Goal: Complete application form: Complete application form

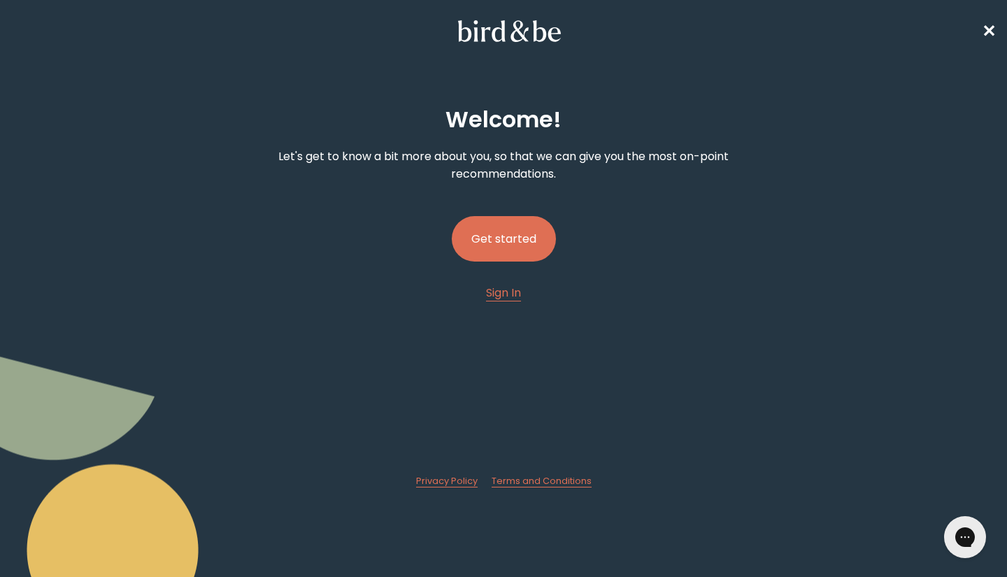
click at [524, 253] on button "Get started" at bounding box center [504, 238] width 104 height 45
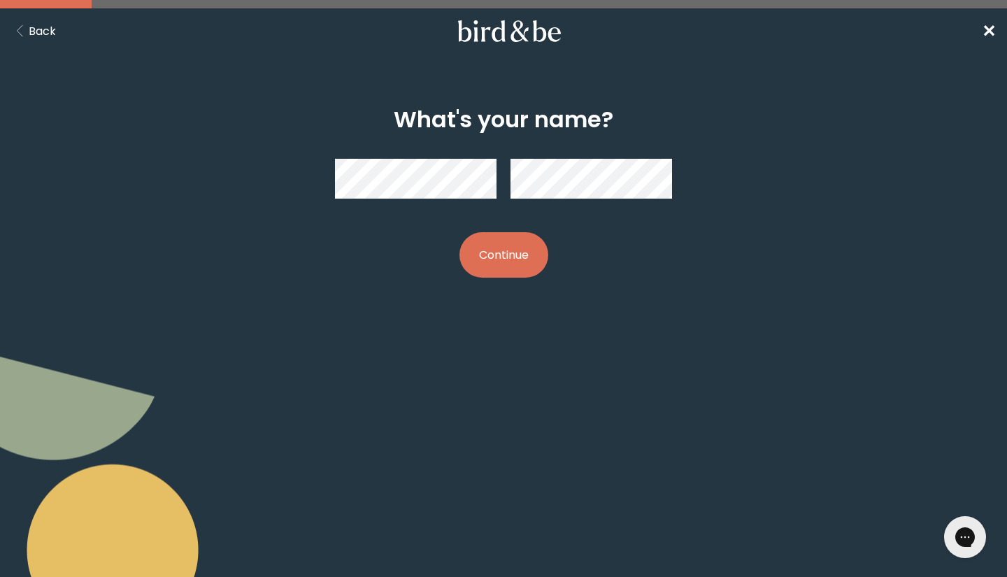
click at [503, 254] on button "Continue" at bounding box center [503, 254] width 89 height 45
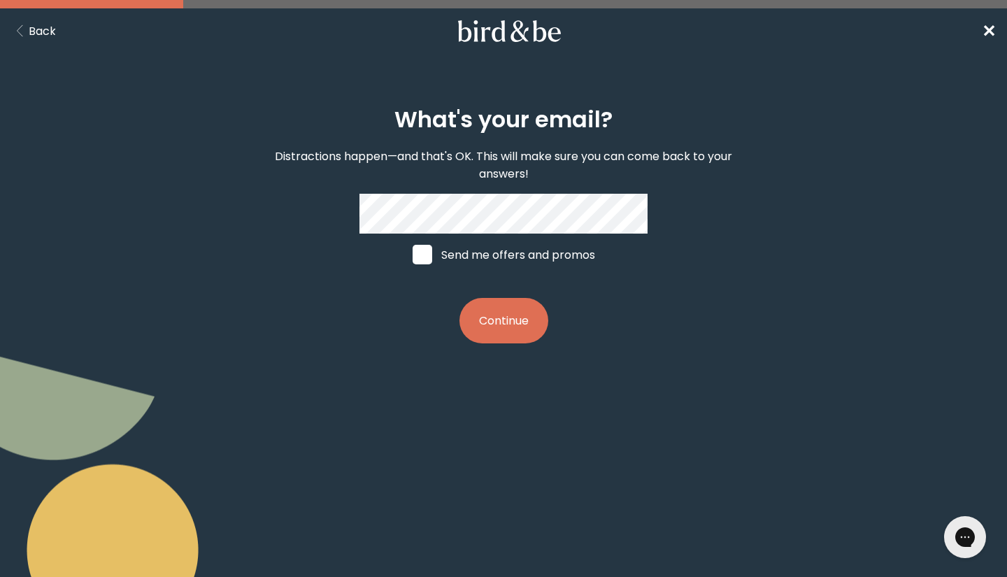
click at [512, 350] on div "What's your email? Distractions happen—and that's OK. This will make sure you c…" at bounding box center [503, 226] width 481 height 282
click at [505, 337] on button "Continue" at bounding box center [503, 320] width 89 height 45
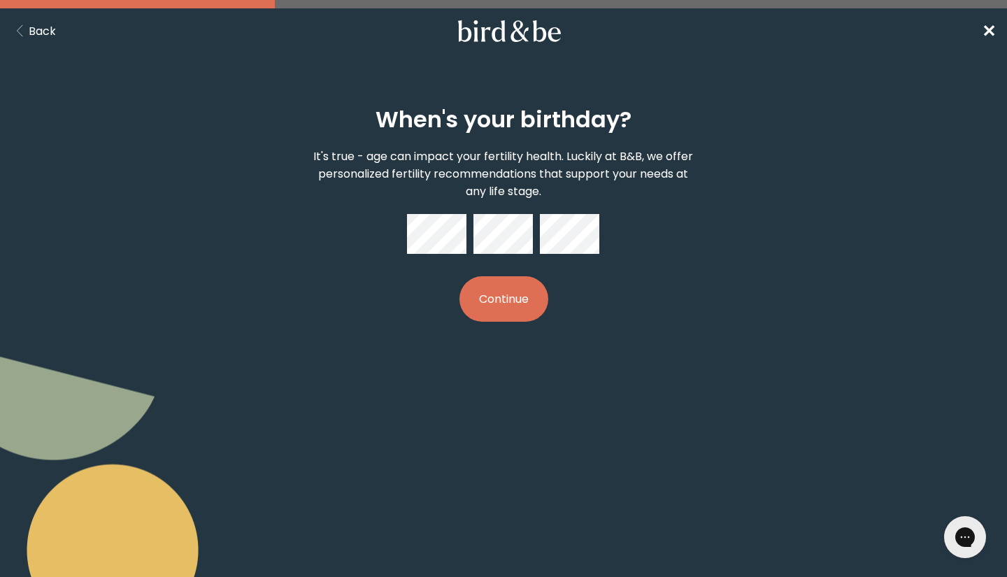
click at [503, 299] on button "Continue" at bounding box center [503, 298] width 89 height 45
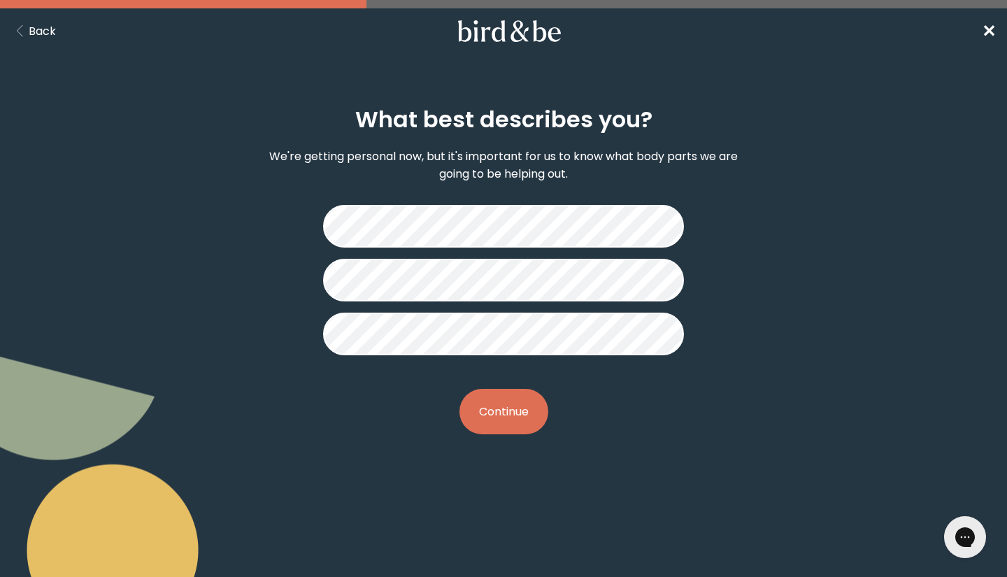
click at [510, 415] on button "Continue" at bounding box center [503, 411] width 89 height 45
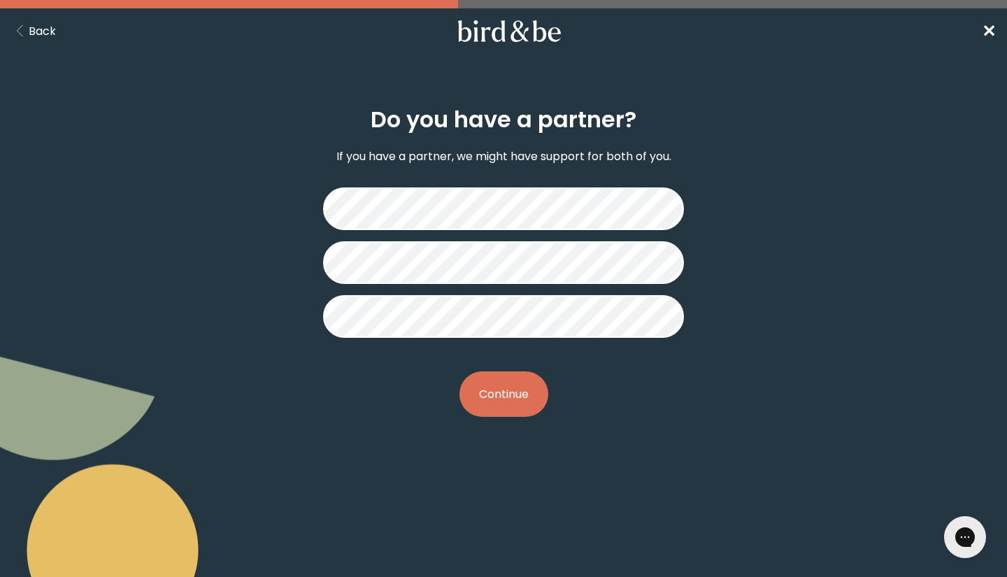
click at [515, 380] on button "Continue" at bounding box center [503, 393] width 89 height 45
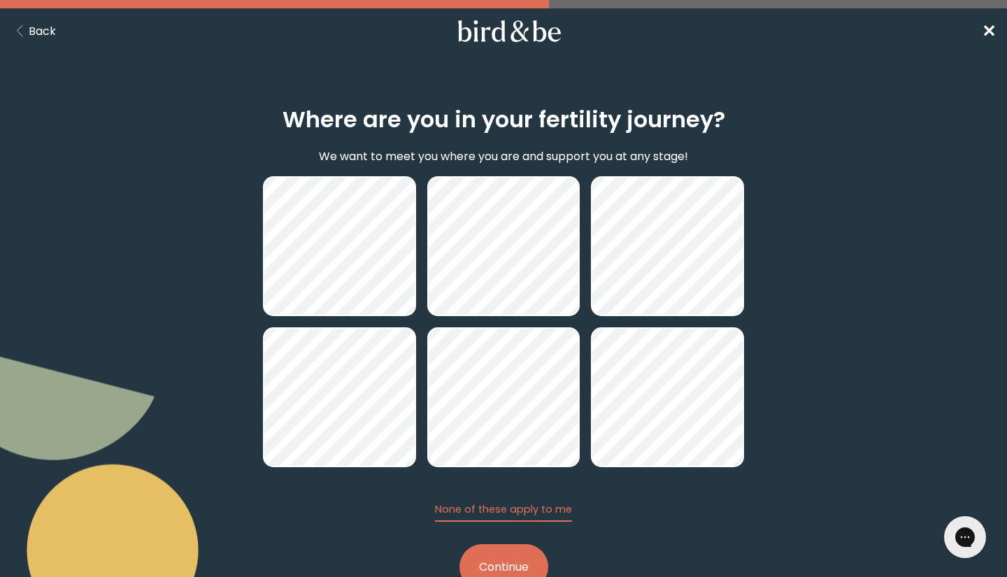
click at [480, 563] on button "Continue" at bounding box center [503, 566] width 89 height 45
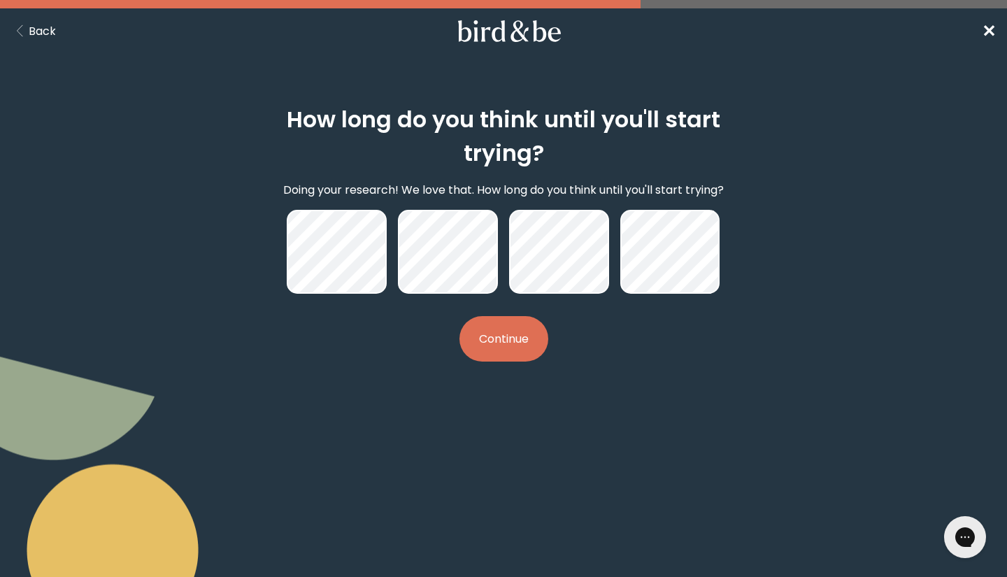
click at [498, 332] on button "Continue" at bounding box center [503, 338] width 89 height 45
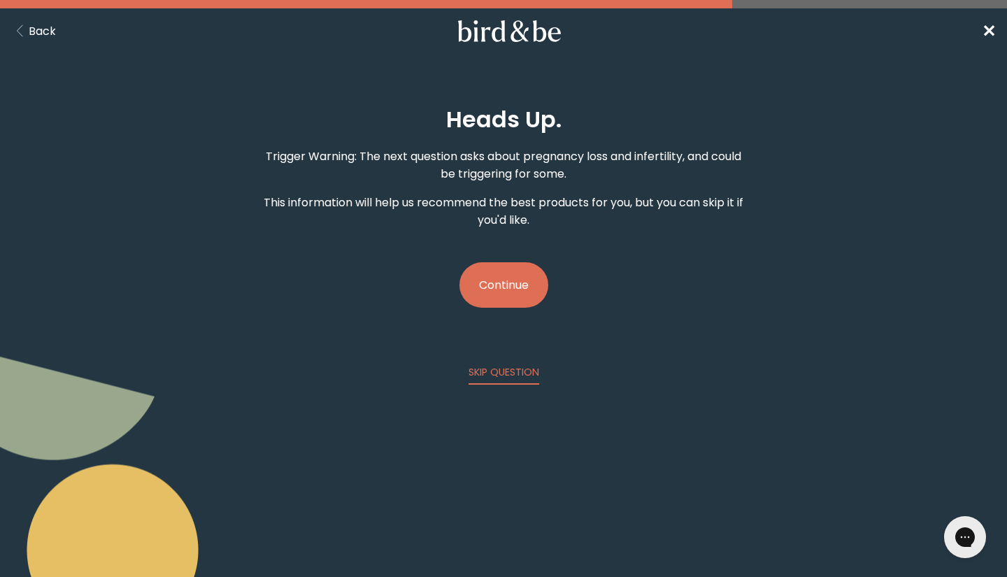
click at [515, 303] on button "Continue" at bounding box center [503, 284] width 89 height 45
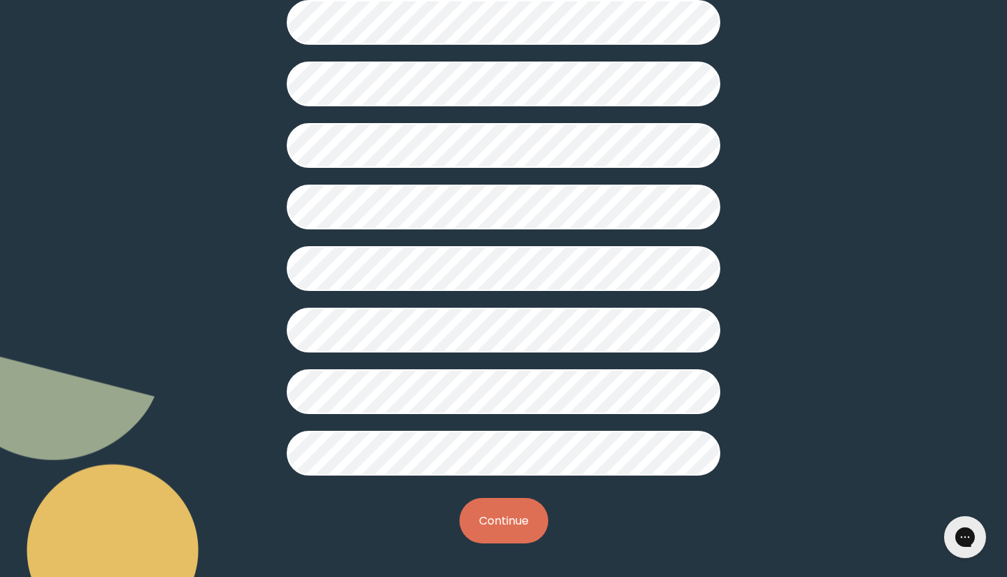
scroll to position [306, 0]
click at [491, 518] on button "Continue" at bounding box center [503, 520] width 89 height 45
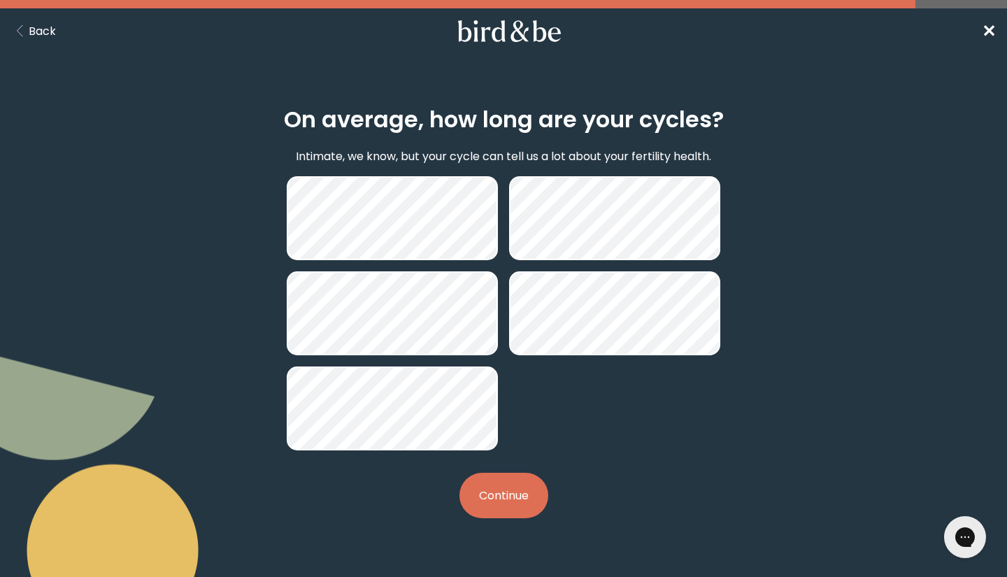
click at [517, 495] on button "Continue" at bounding box center [503, 495] width 89 height 45
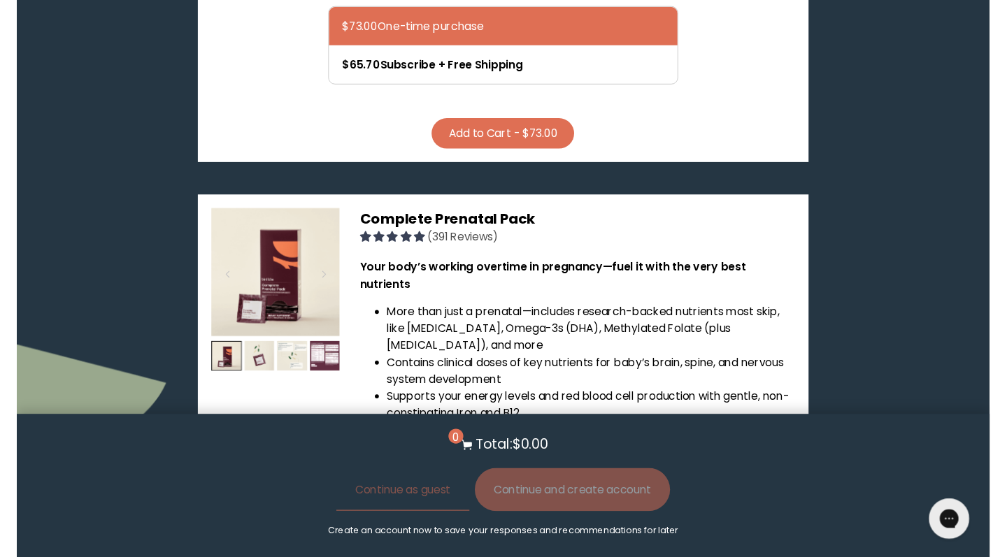
scroll to position [3507, 0]
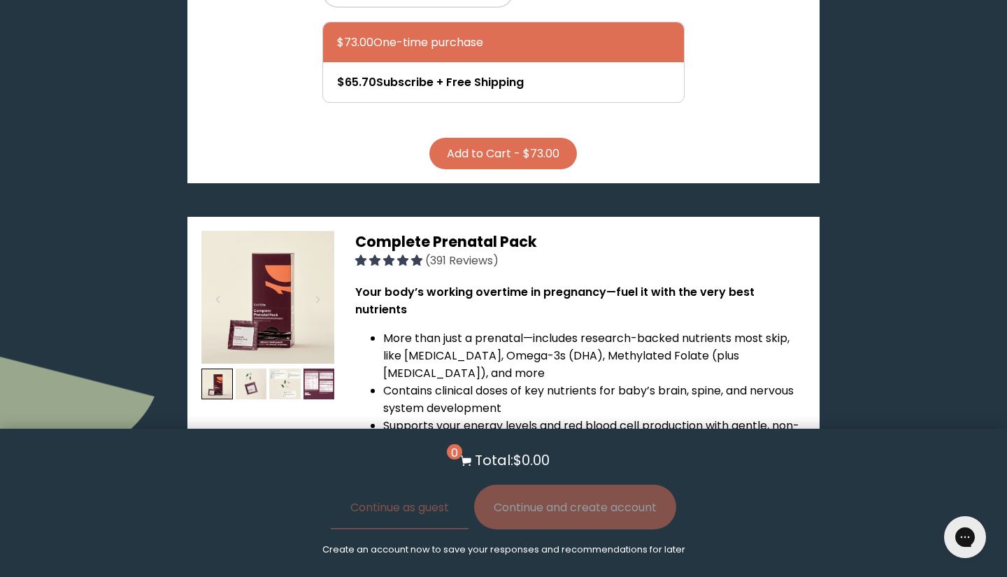
click at [301, 368] on div at bounding box center [267, 386] width 133 height 36
click at [404, 231] on span "Complete Prenatal Pack" at bounding box center [446, 241] width 182 height 20
click at [515, 569] on link "Prenatal Essentials for [DEMOGRAPHIC_DATA]" at bounding box center [565, 575] width 240 height 12
